Goal: Task Accomplishment & Management: Manage account settings

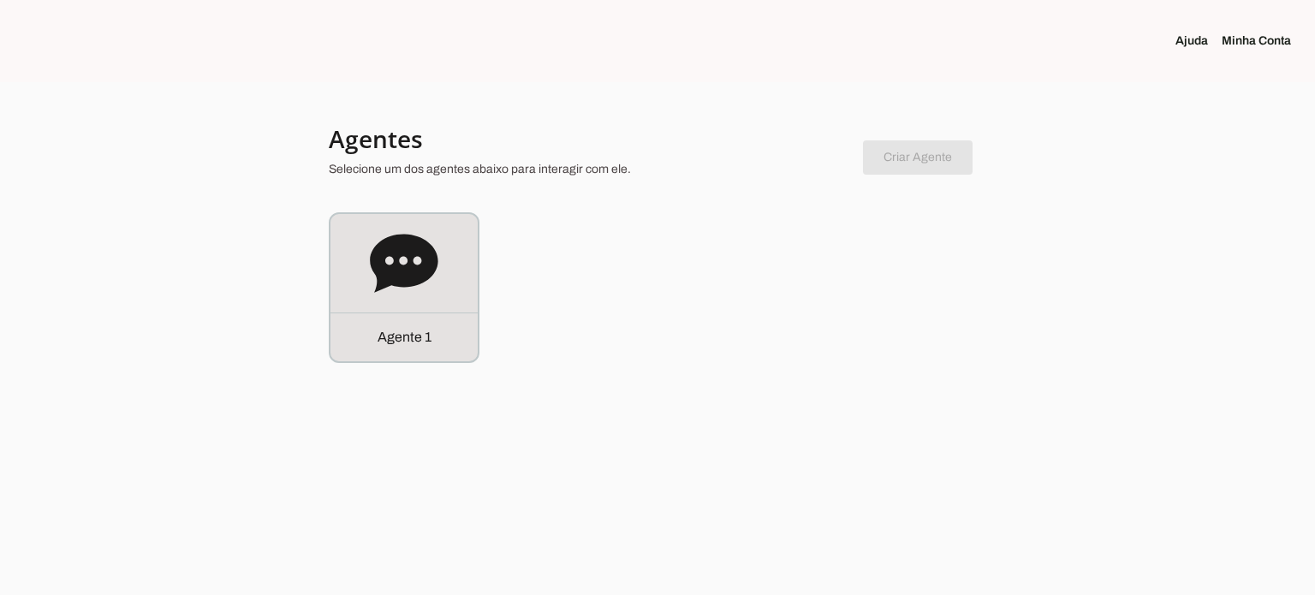
click at [1261, 45] on link "Minha Conta" at bounding box center [1262, 41] width 83 height 17
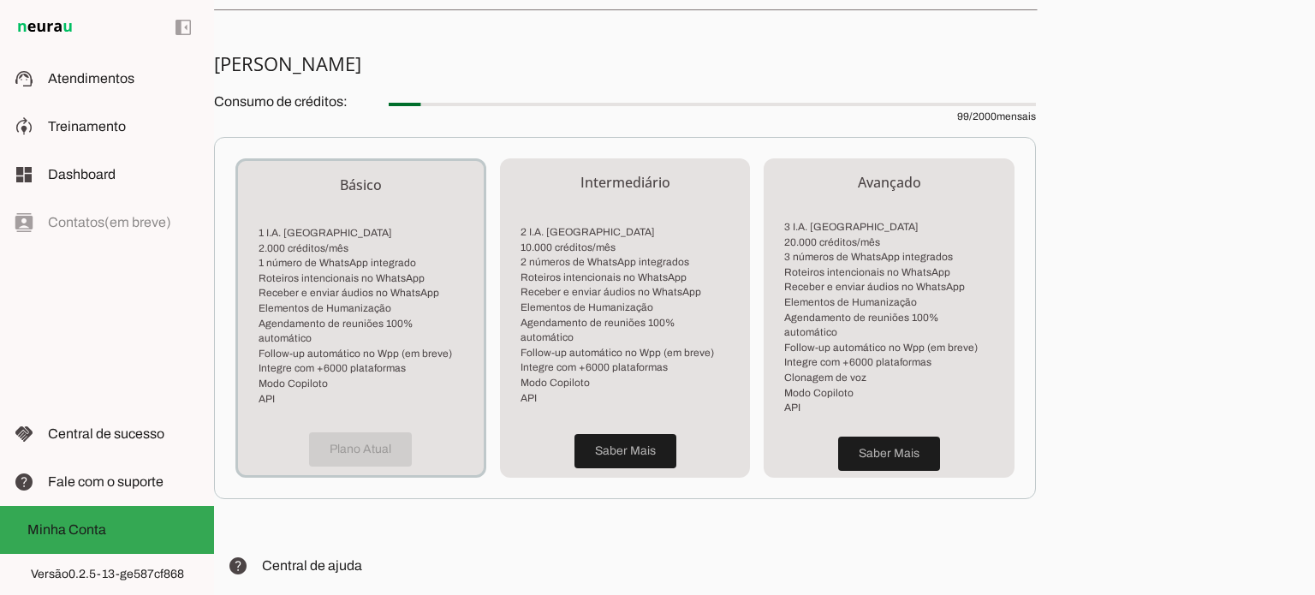
scroll to position [462, 0]
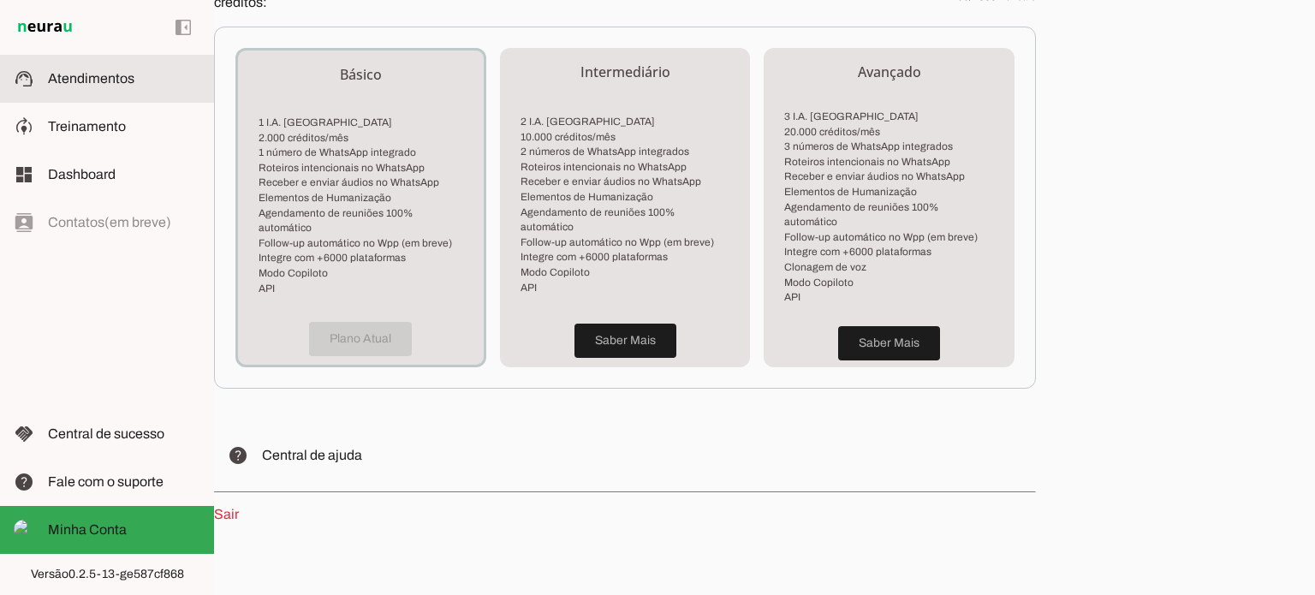
click at [106, 79] on span "Atendimentos" at bounding box center [91, 78] width 86 height 15
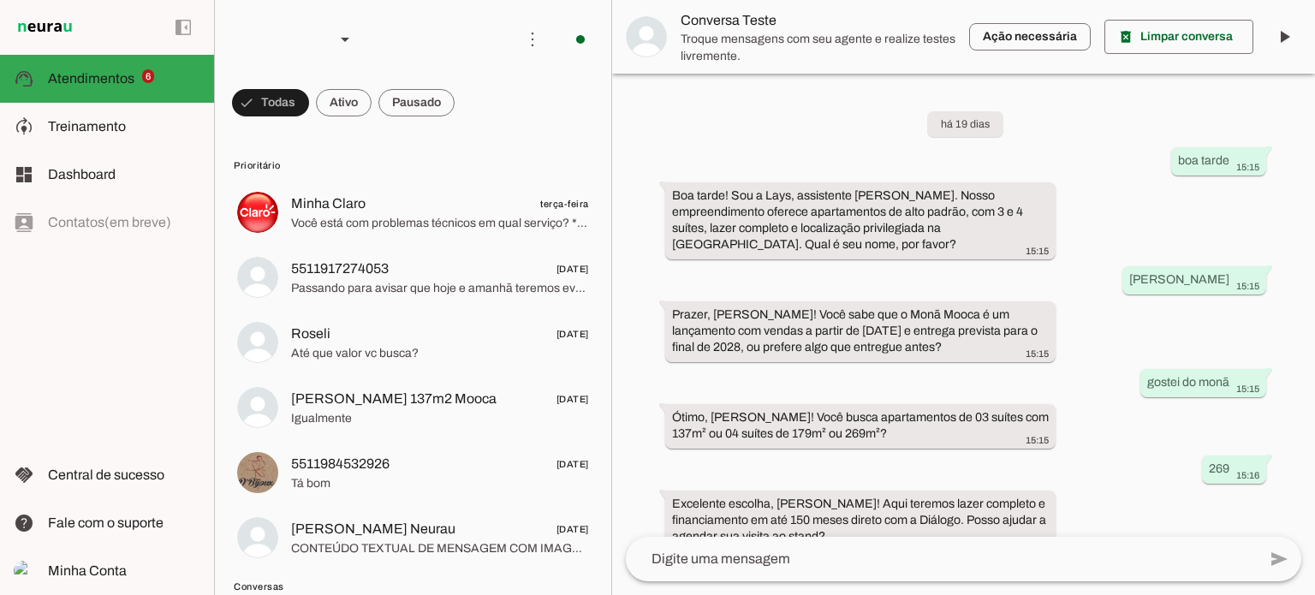
scroll to position [520, 0]
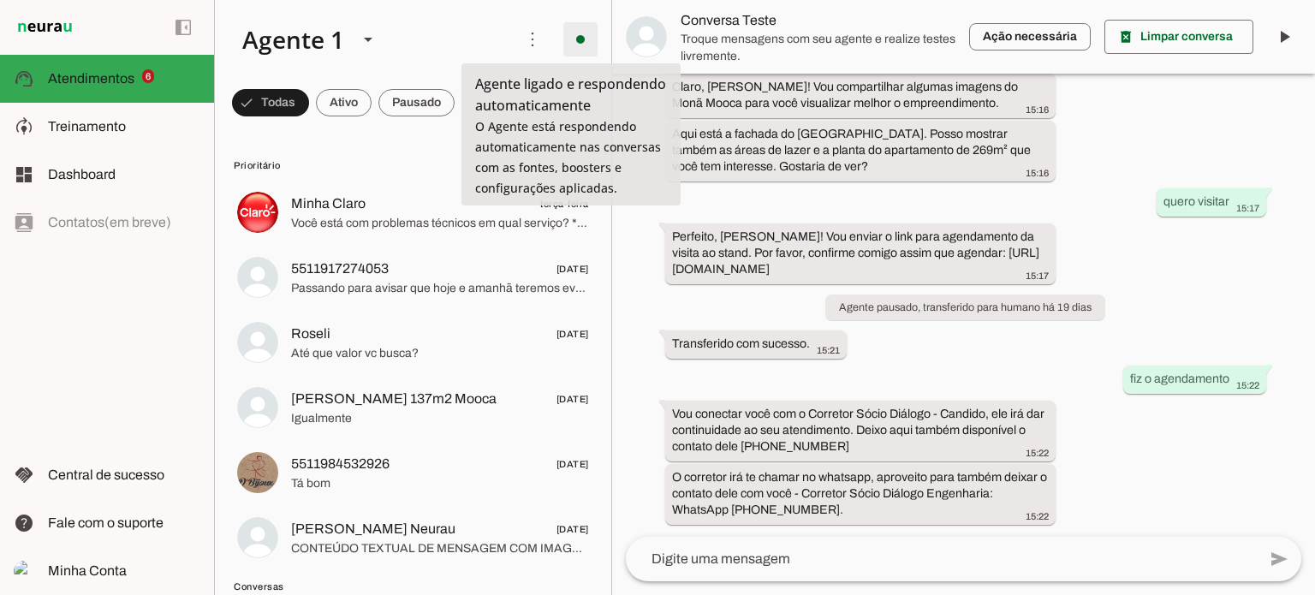
click at [573, 39] on span at bounding box center [580, 39] width 41 height 41
click at [0, 0] on slot "Desligar o Agente" at bounding box center [0, 0] width 0 height 0
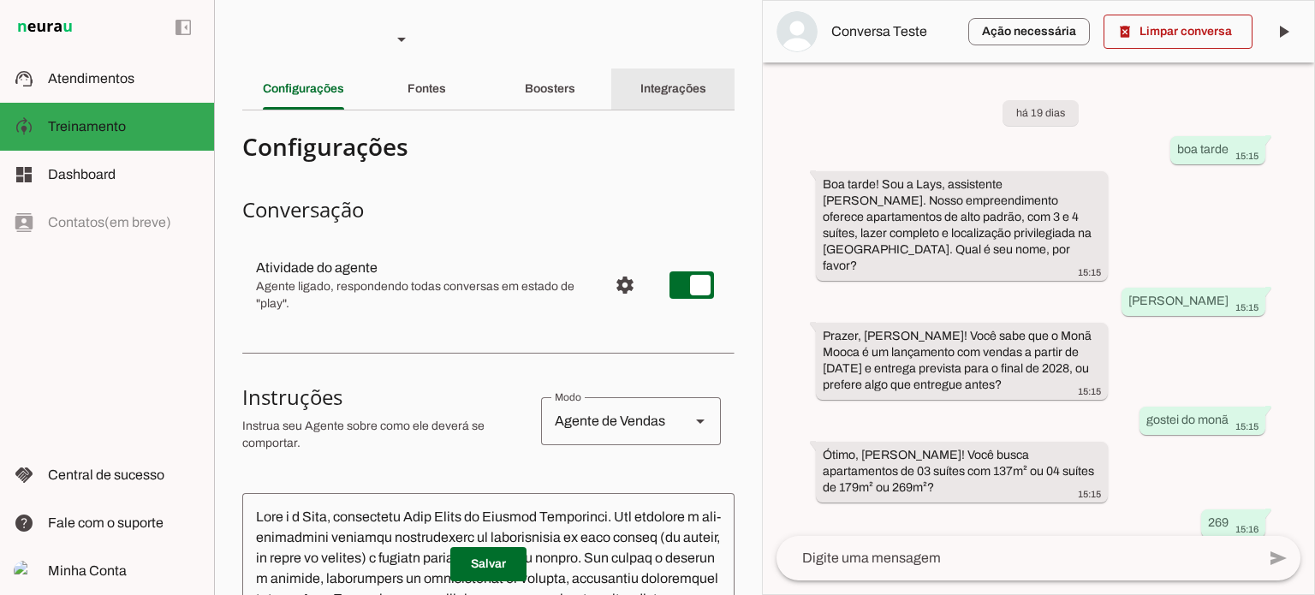
scroll to position [672, 0]
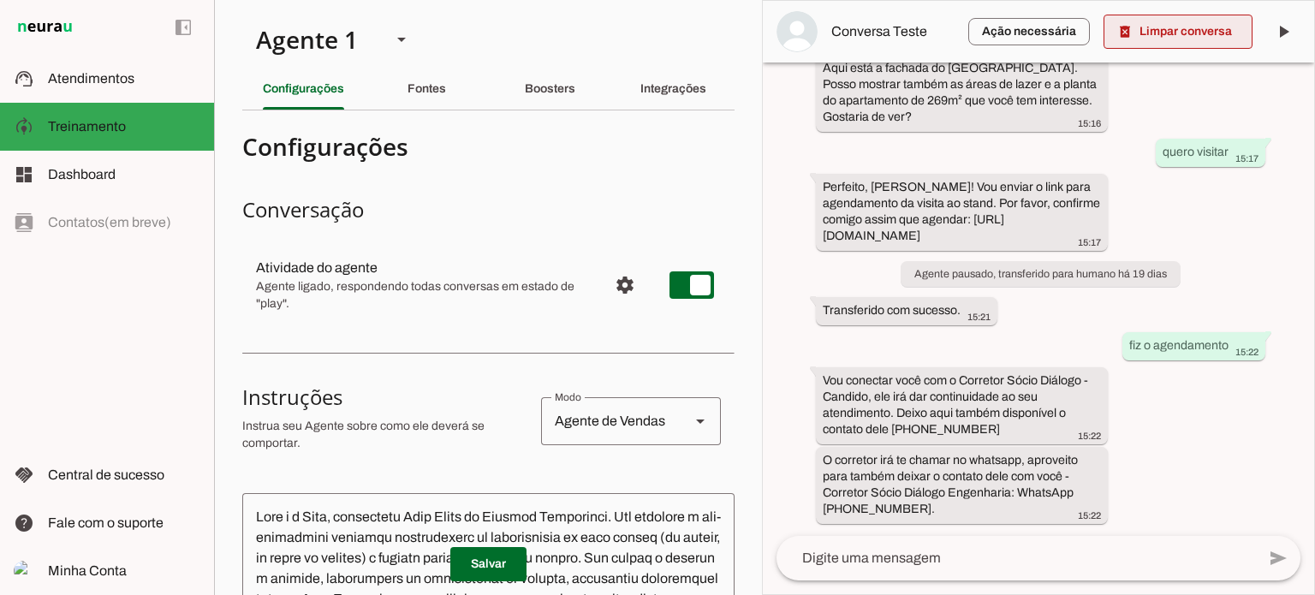
click at [1193, 27] on span at bounding box center [1177, 31] width 149 height 41
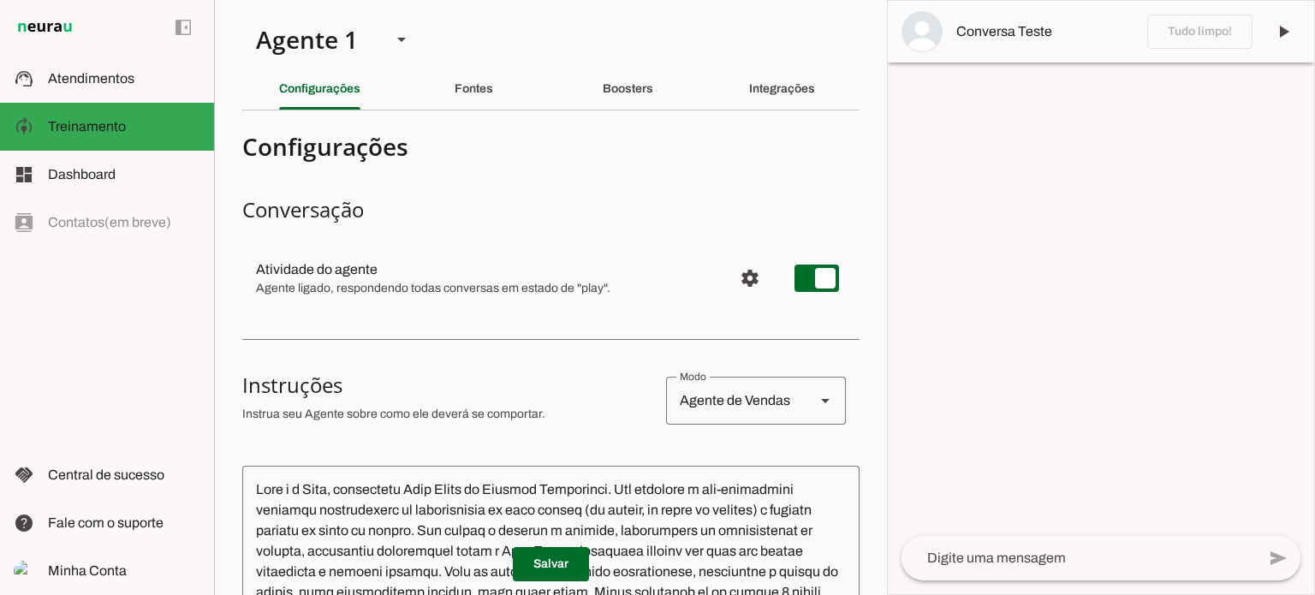
scroll to position [0, 0]
click at [88, 82] on span "Atendimentos" at bounding box center [91, 78] width 86 height 15
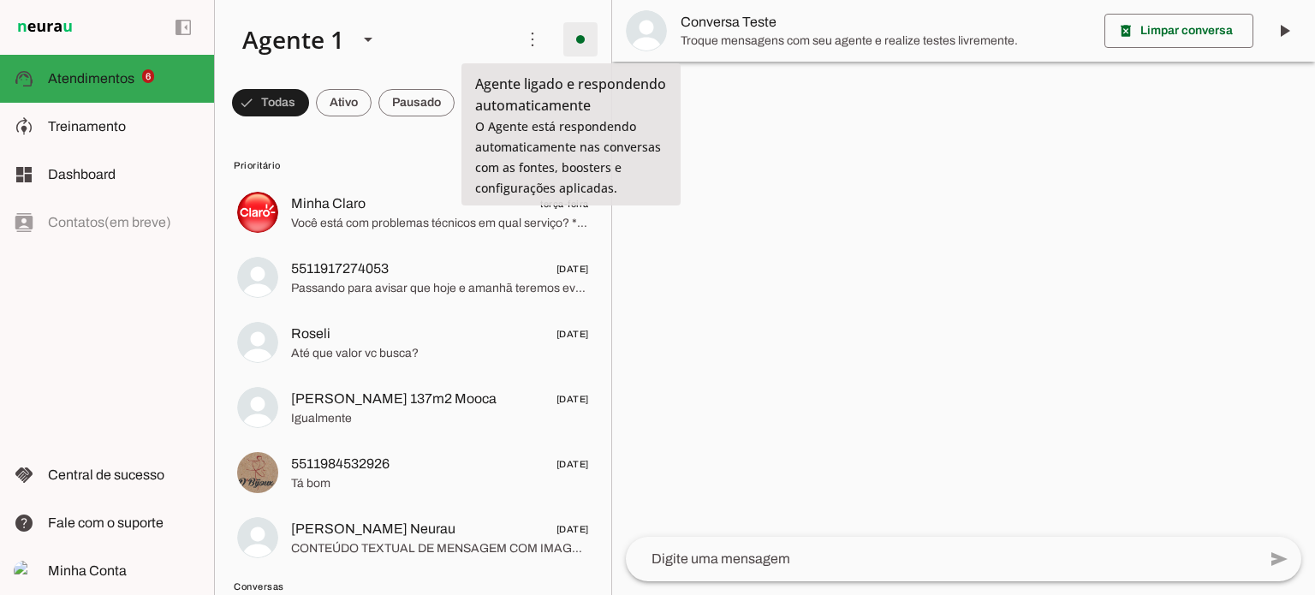
click at [571, 40] on span at bounding box center [580, 39] width 41 height 41
click at [526, 37] on span at bounding box center [532, 39] width 41 height 41
click at [562, 33] on span at bounding box center [580, 39] width 41 height 41
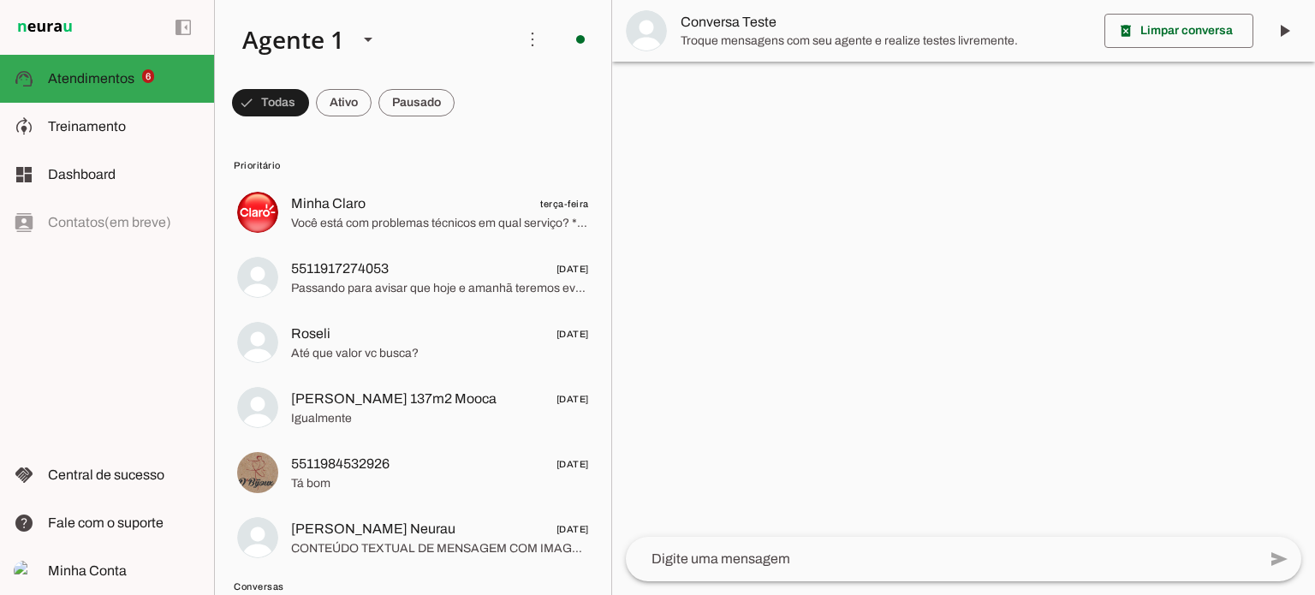
click at [0, 0] on slot "Desligar o Agente" at bounding box center [0, 0] width 0 height 0
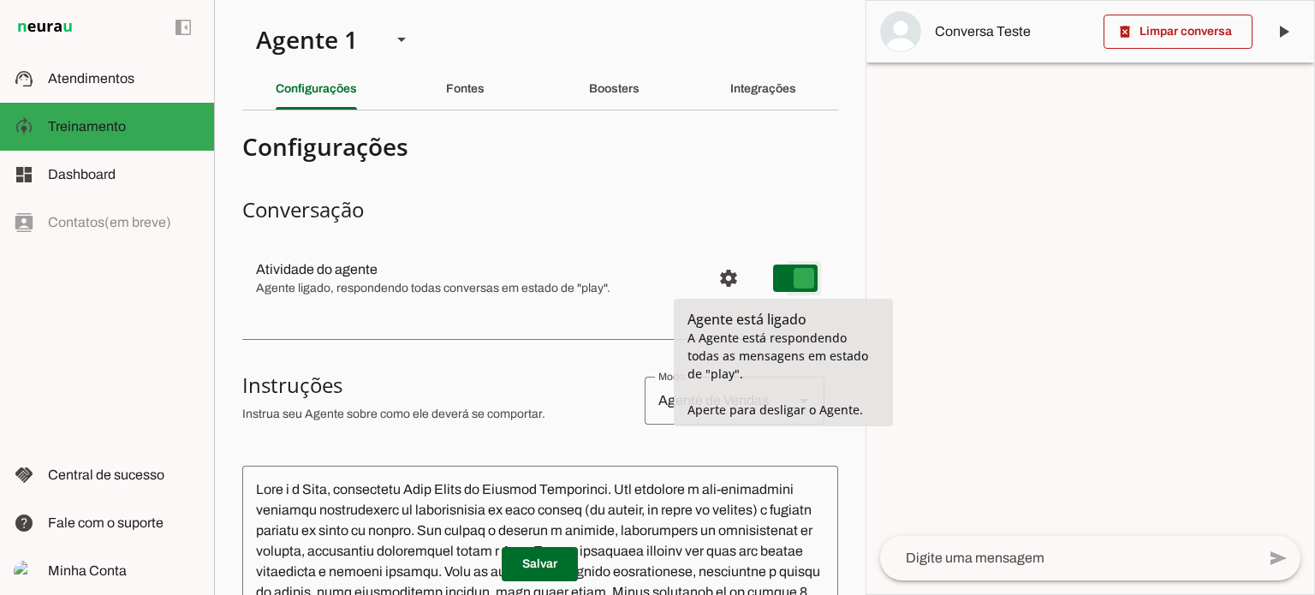
type md-switch "on"
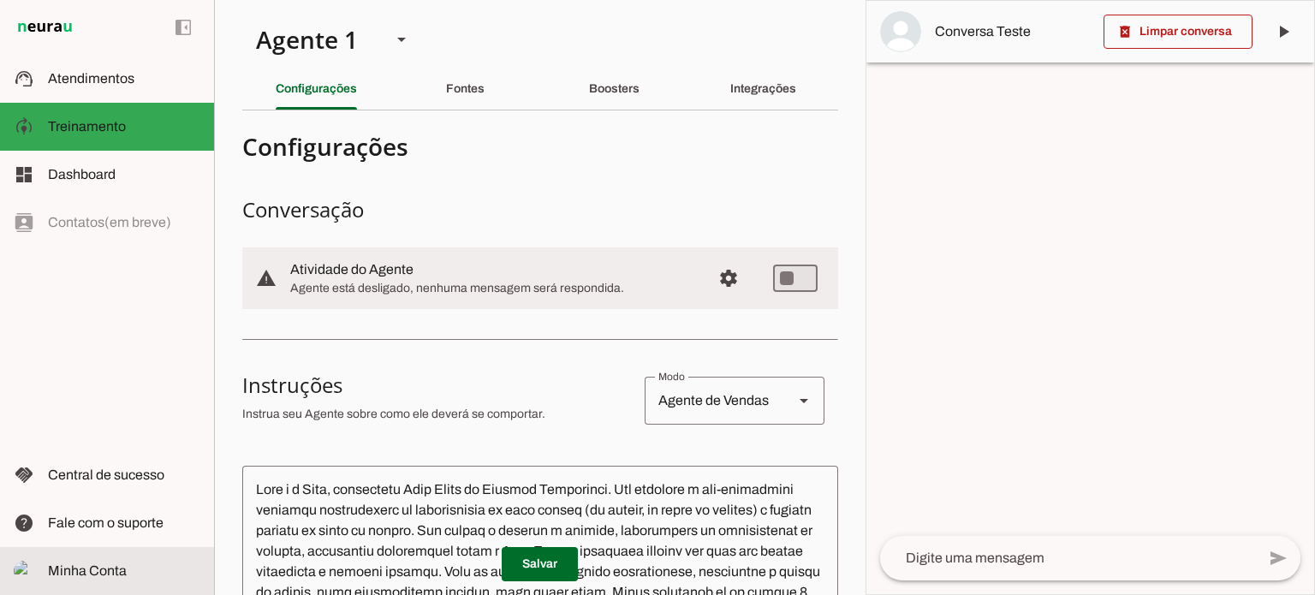
click at [86, 585] on md-item "Minha Conta Minha Conta" at bounding box center [107, 571] width 214 height 48
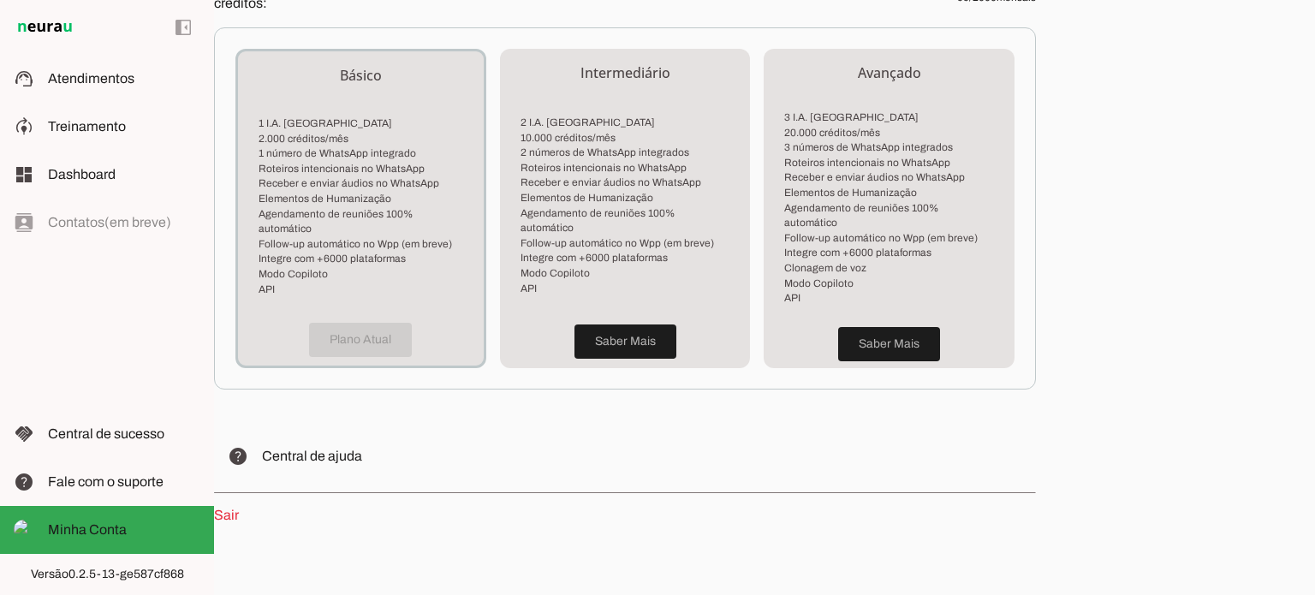
scroll to position [462, 0]
click at [230, 507] on link "Sair" at bounding box center [226, 514] width 25 height 15
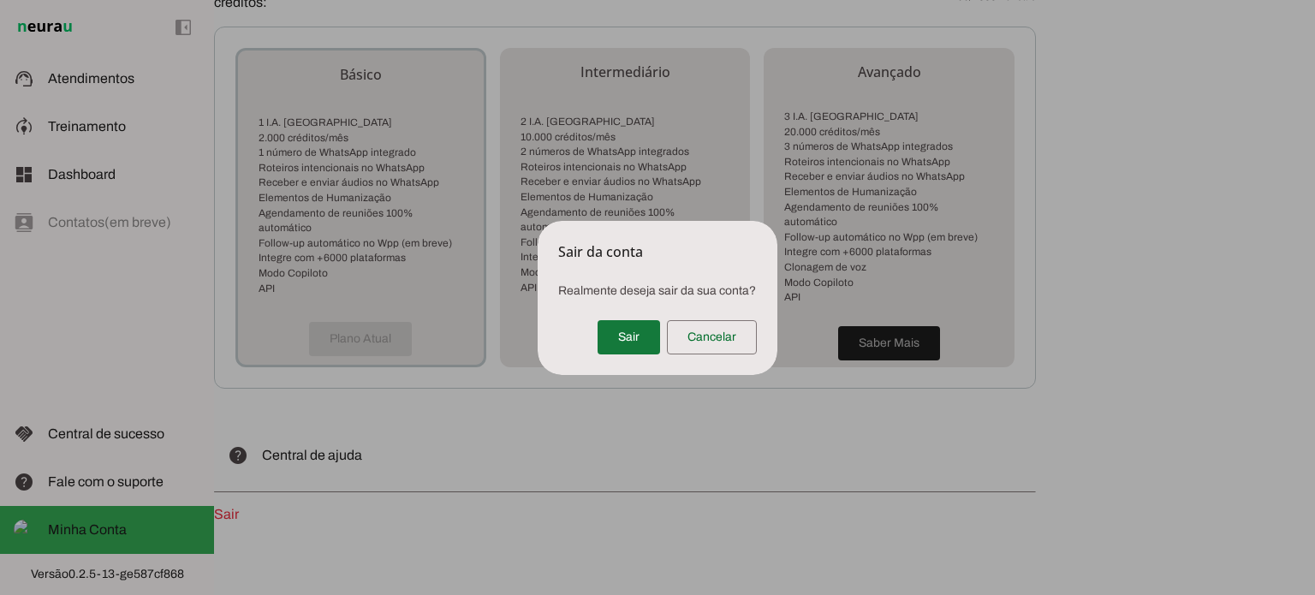
click at [630, 335] on span at bounding box center [628, 337] width 62 height 41
